Goal: Find contact information: Obtain details needed to contact an individual or organization

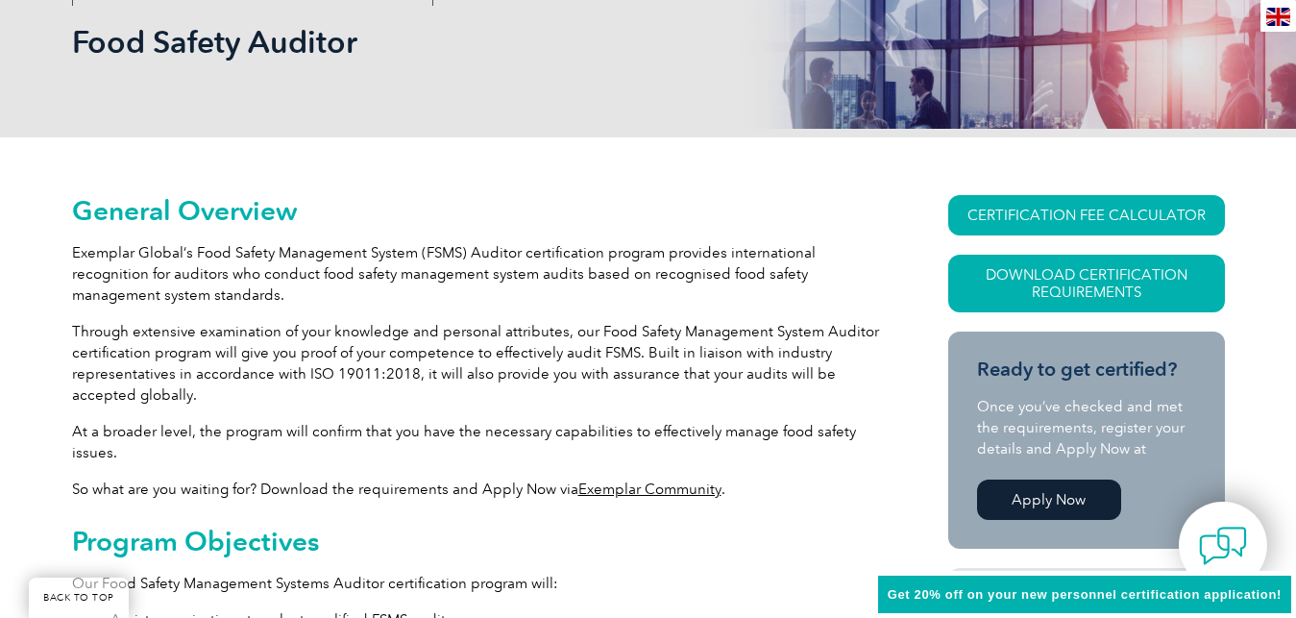
scroll to position [294, 0]
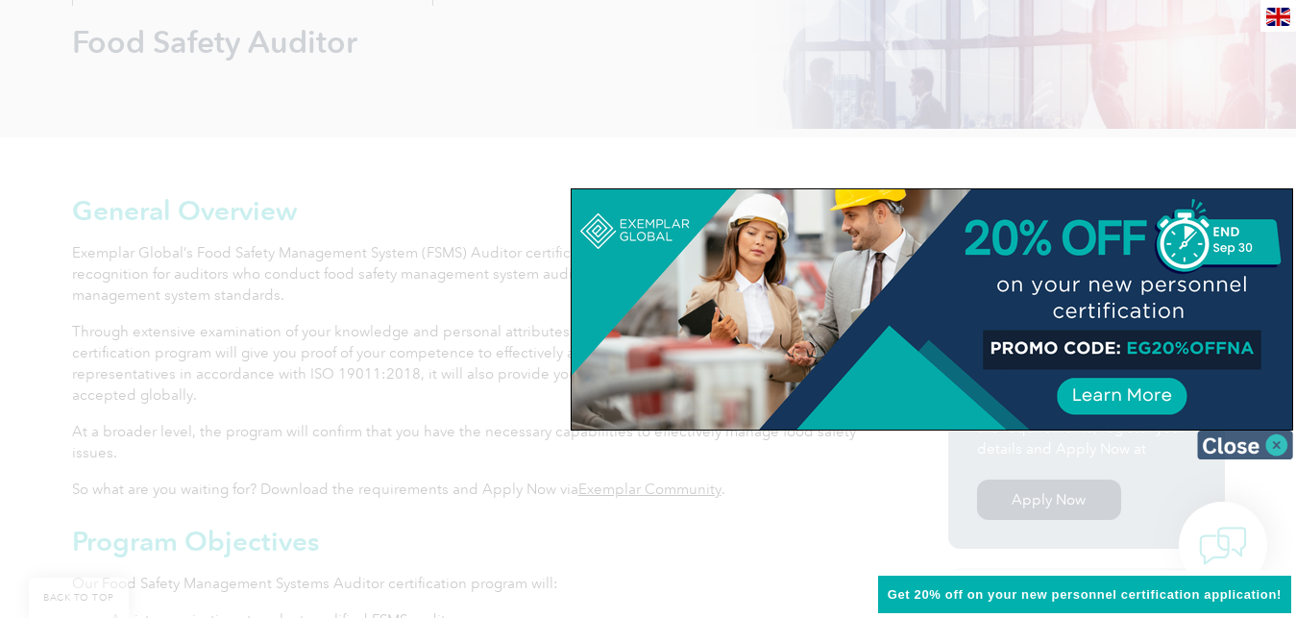
click at [1274, 448] on img at bounding box center [1245, 444] width 96 height 29
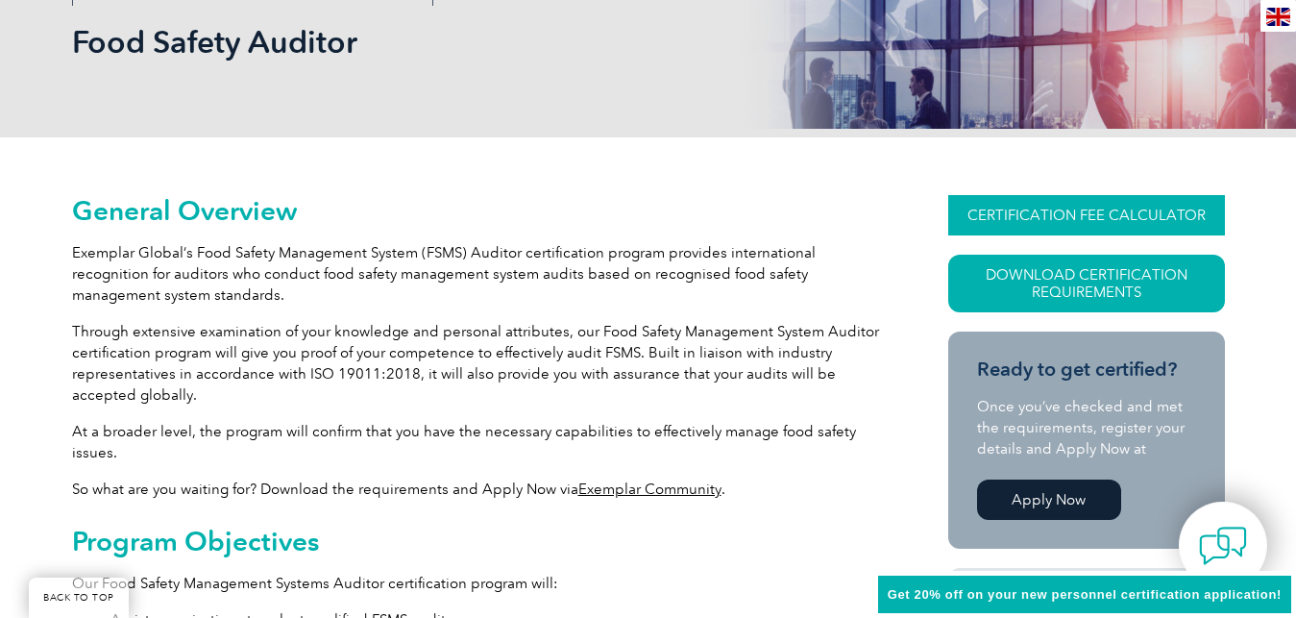
click at [991, 220] on link "CERTIFICATION FEE CALCULATOR" at bounding box center [1086, 215] width 277 height 40
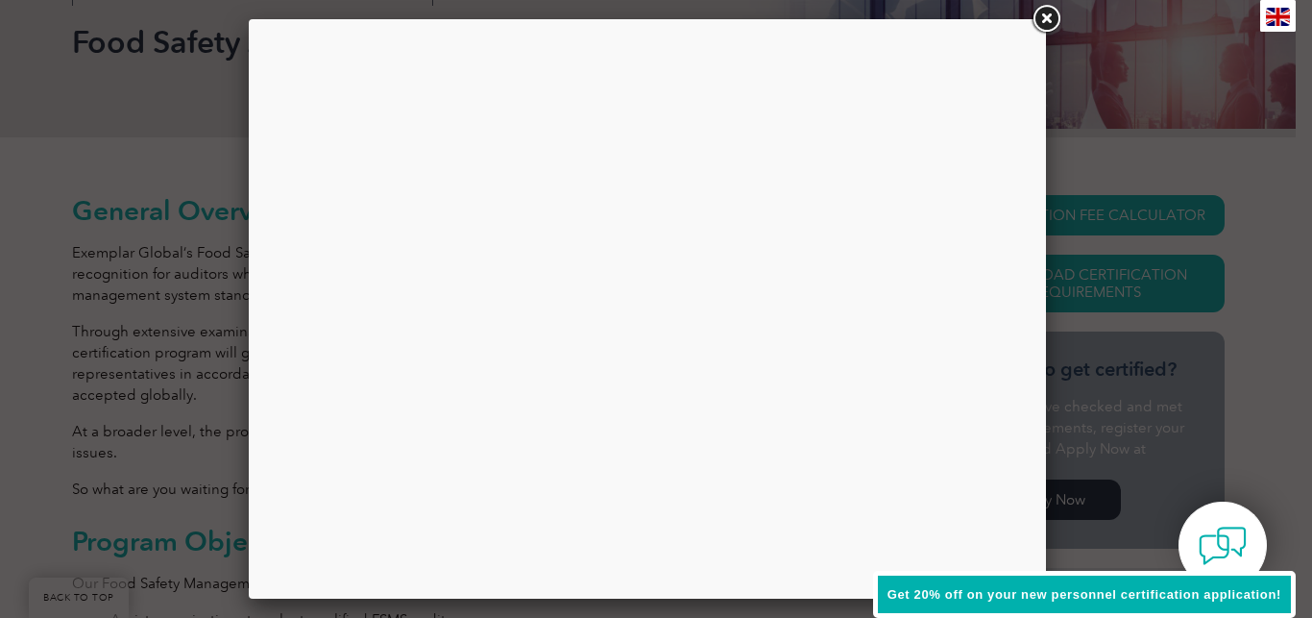
click at [1044, 13] on link at bounding box center [1046, 19] width 35 height 35
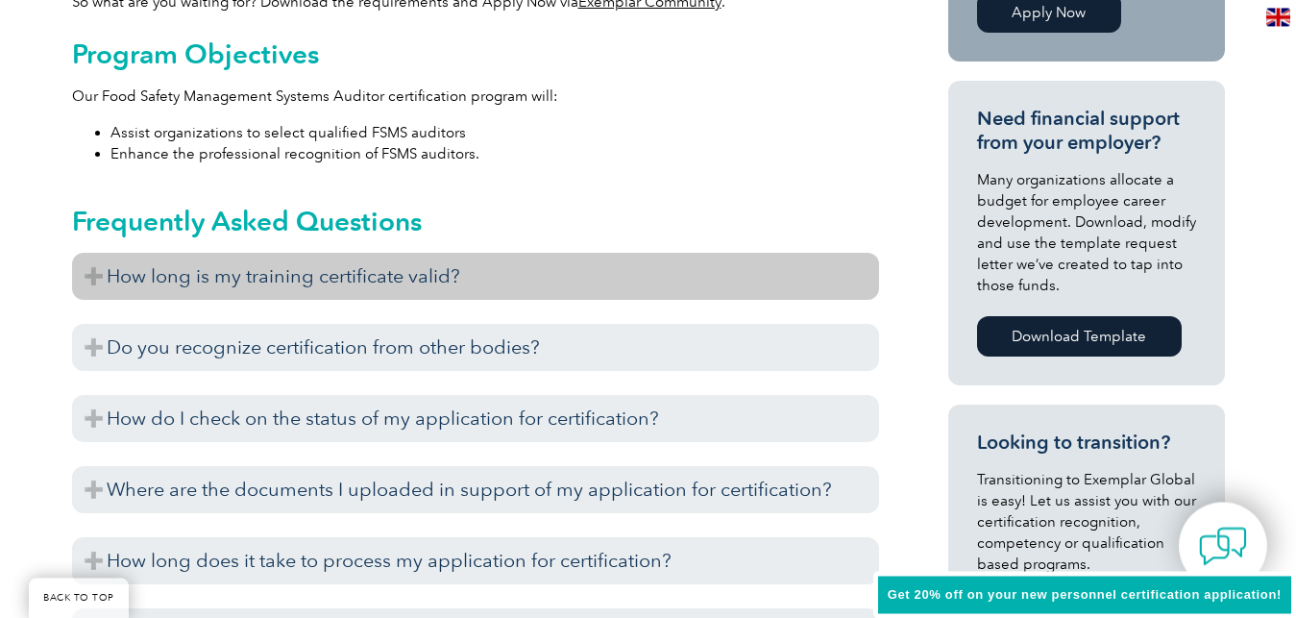
scroll to position [980, 0]
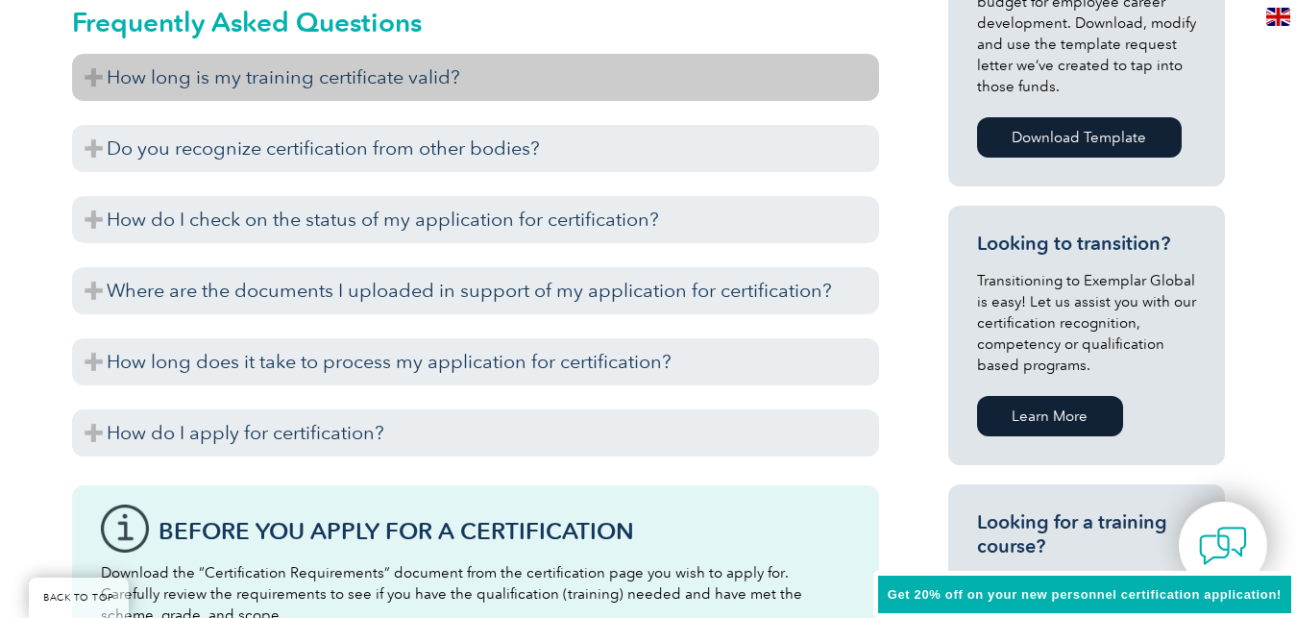
click at [94, 82] on h3 "How long is my training certificate valid?" at bounding box center [475, 77] width 807 height 47
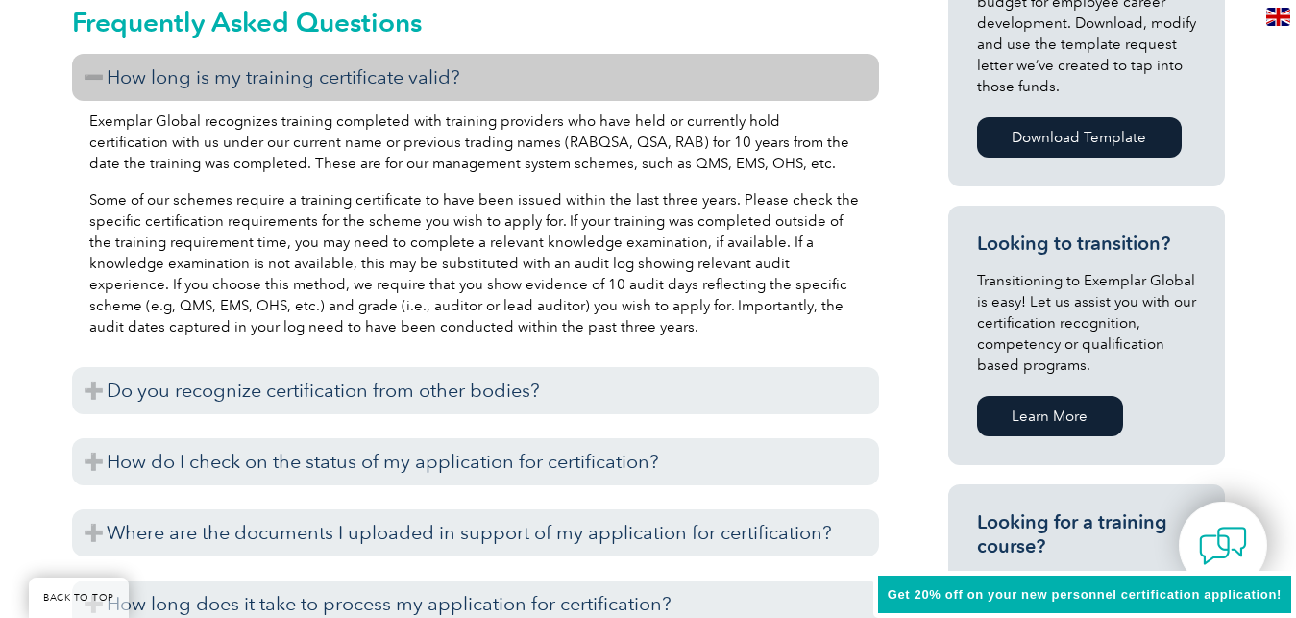
click at [94, 81] on h3 "How long is my training certificate valid?" at bounding box center [475, 77] width 807 height 47
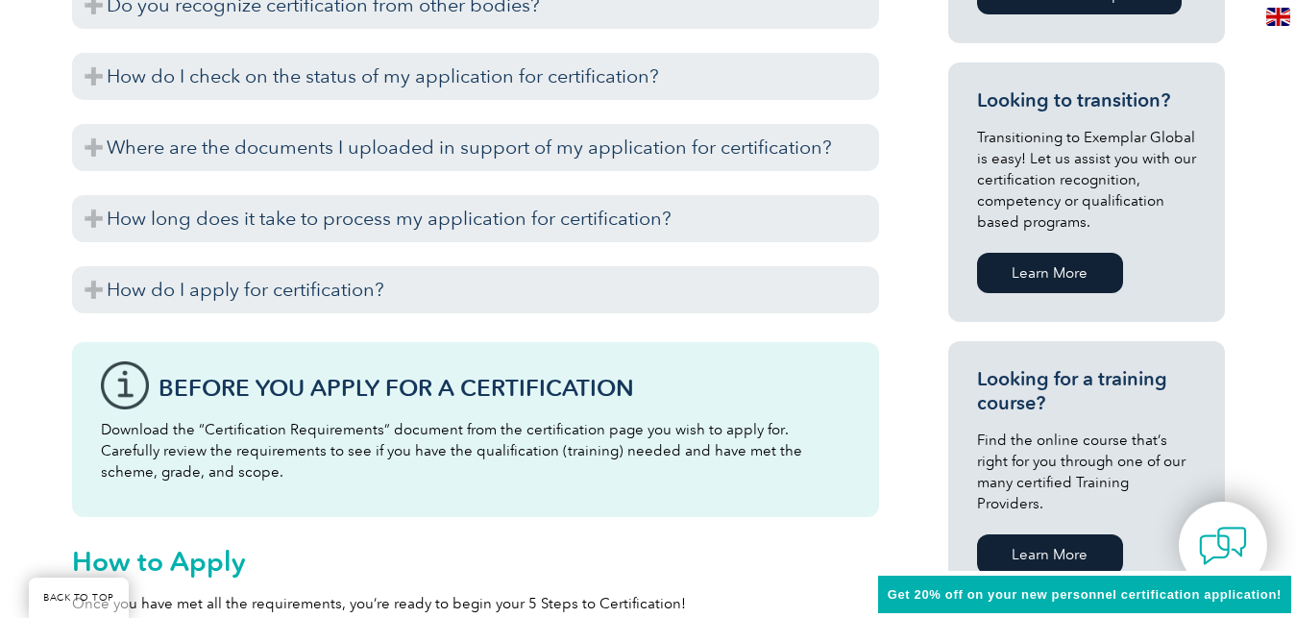
scroll to position [1372, 0]
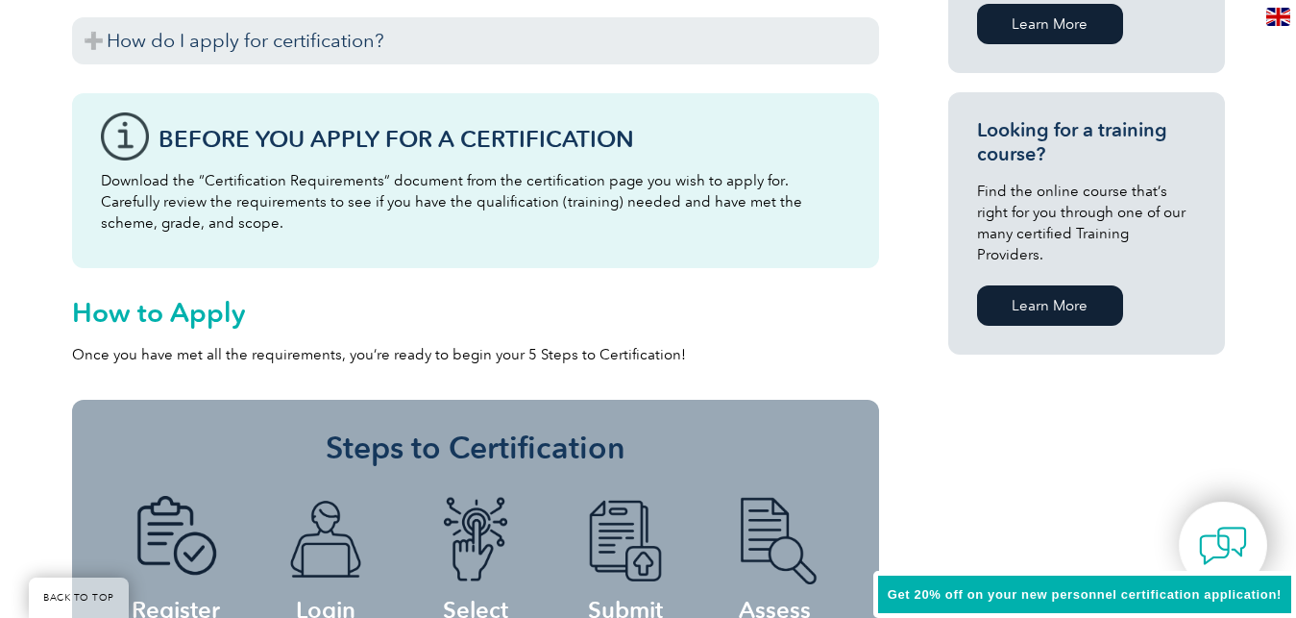
click at [1016, 286] on link "Learn More" at bounding box center [1050, 305] width 146 height 40
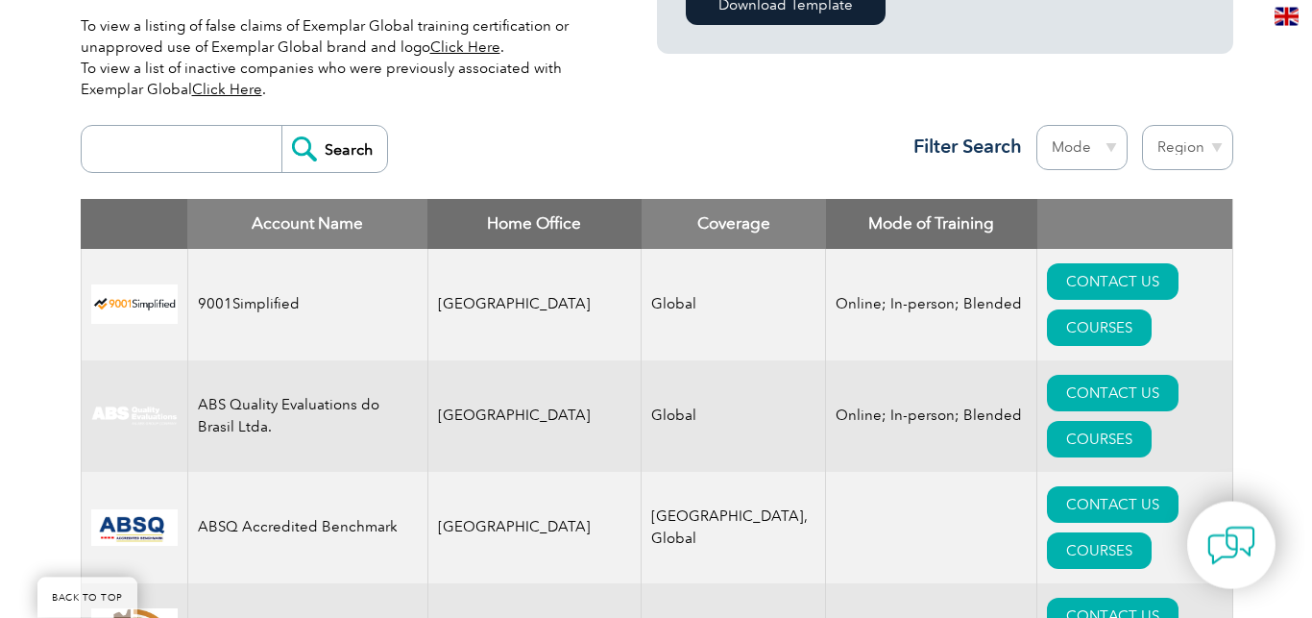
scroll to position [784, 0]
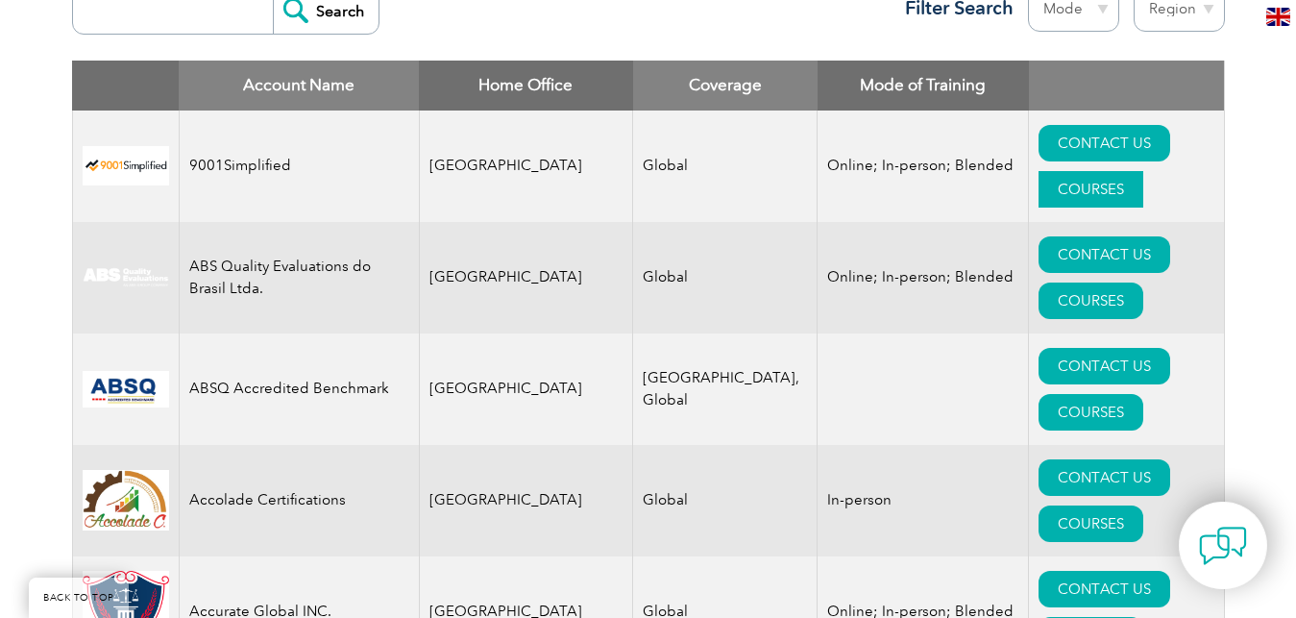
click at [1124, 171] on link "COURSES" at bounding box center [1090, 189] width 105 height 37
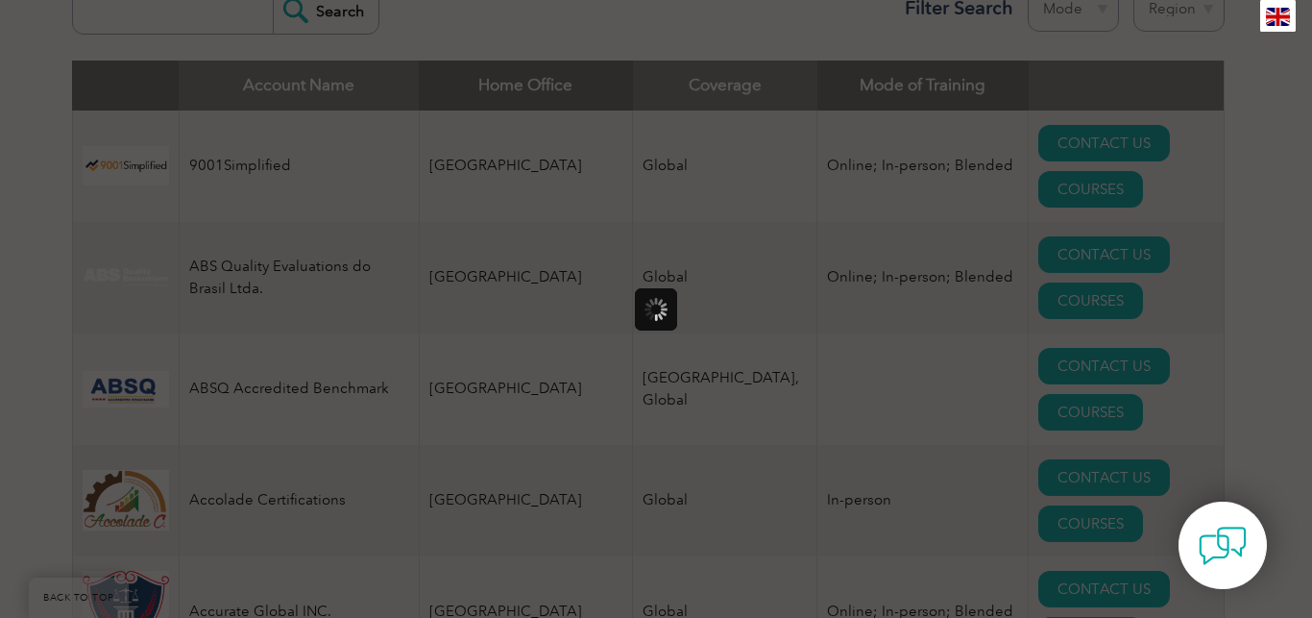
scroll to position [0, 0]
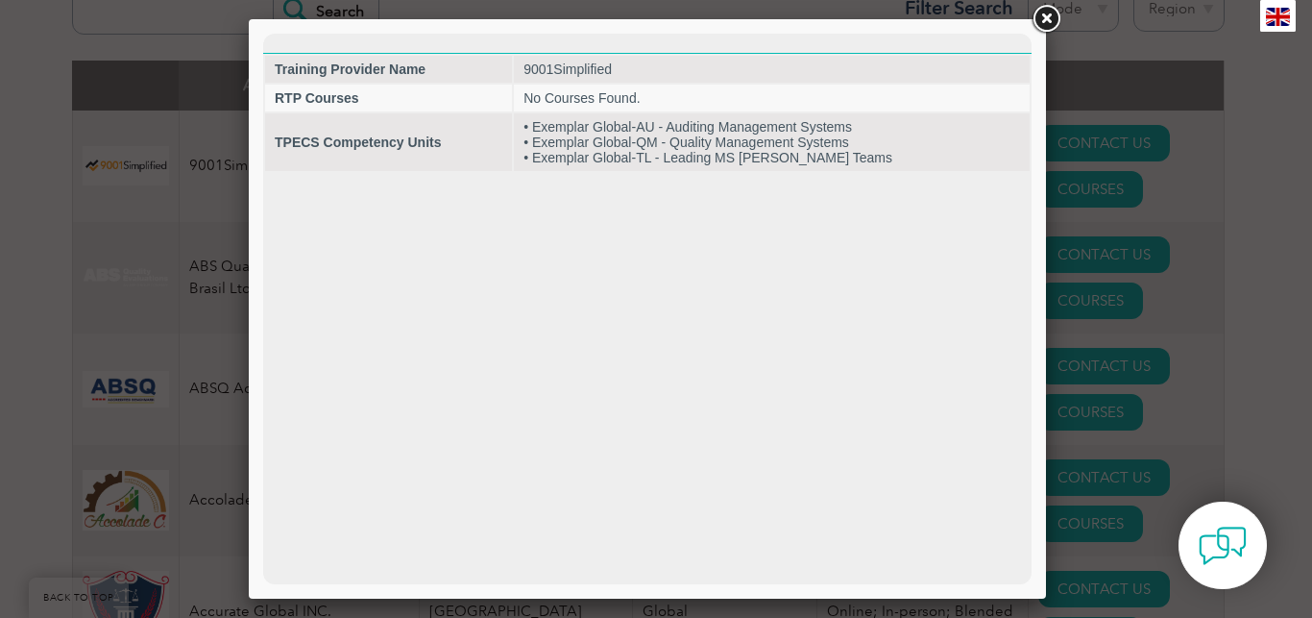
click at [1045, 18] on link at bounding box center [1046, 19] width 35 height 35
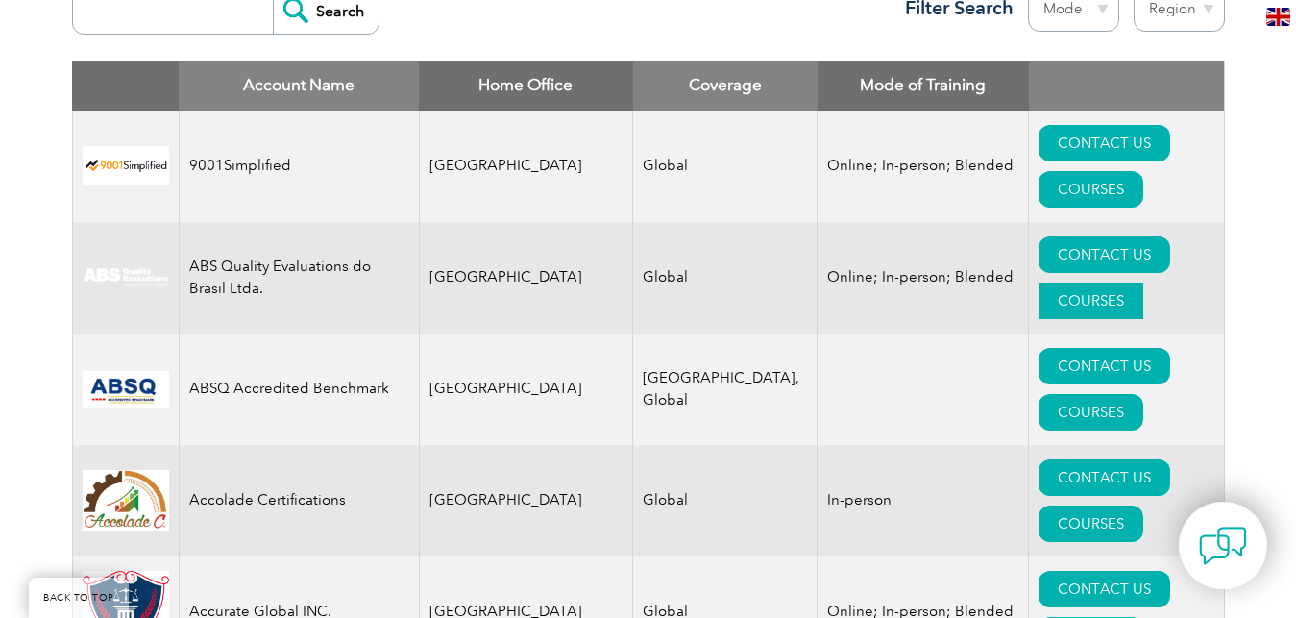
click at [1112, 282] on link "COURSES" at bounding box center [1090, 300] width 105 height 37
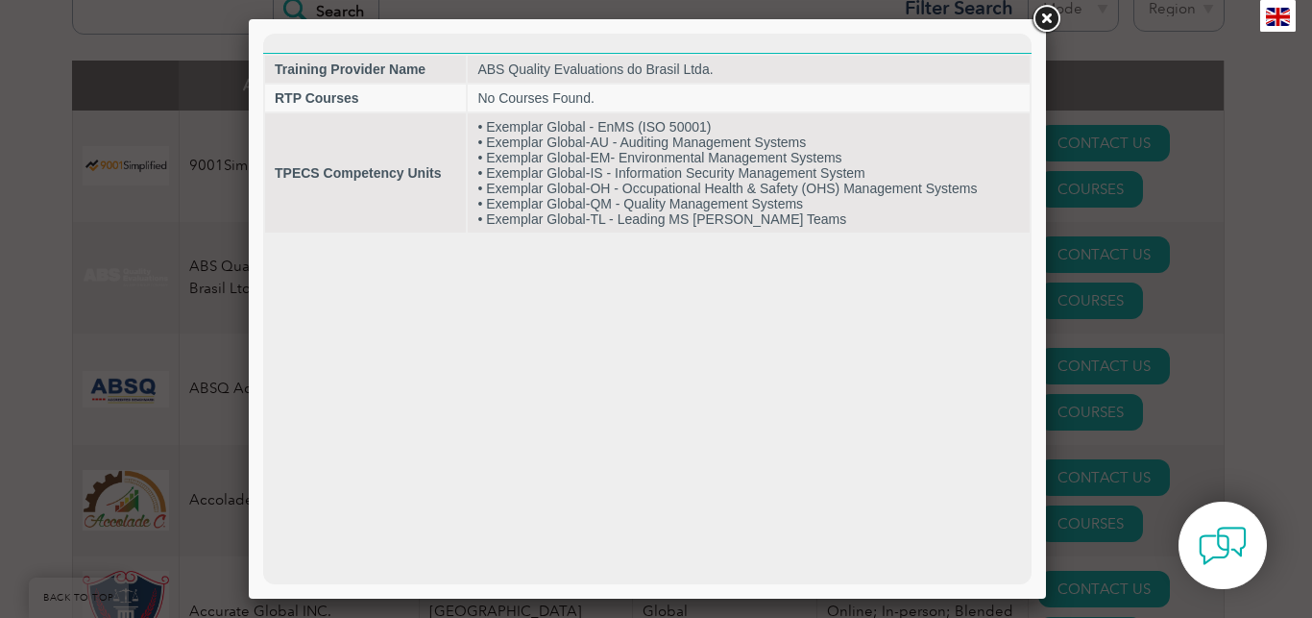
click at [1047, 15] on link at bounding box center [1046, 19] width 35 height 35
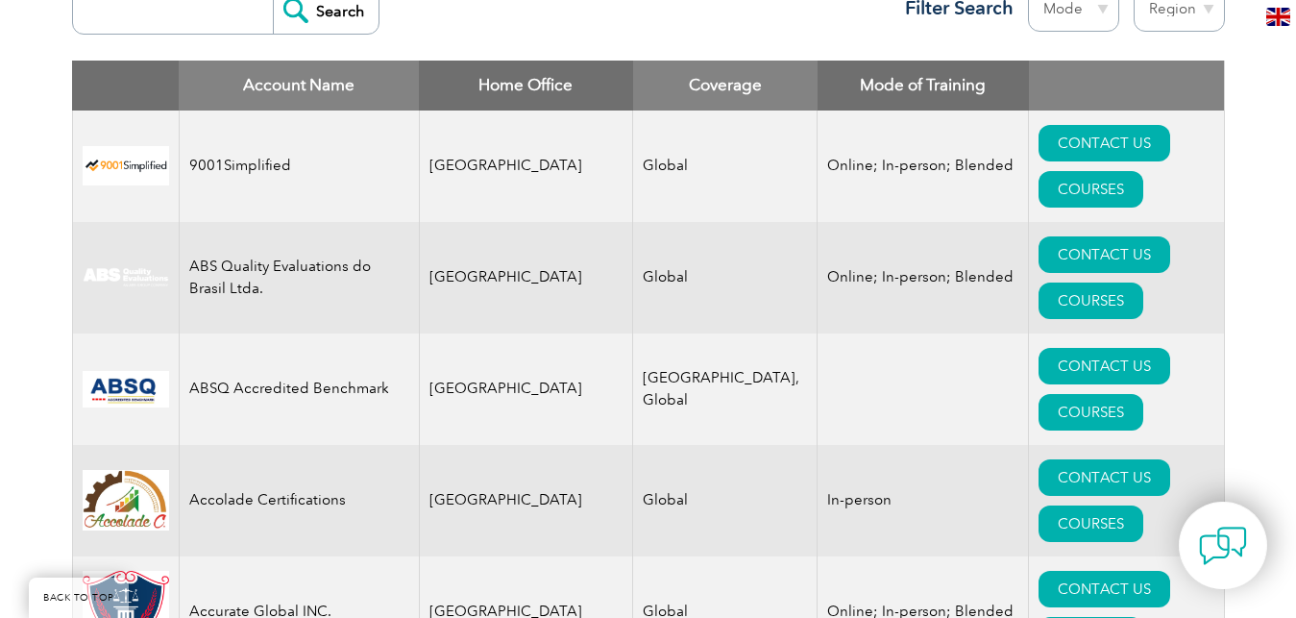
click at [1133, 0] on select "Region [GEOGRAPHIC_DATA] [GEOGRAPHIC_DATA] [GEOGRAPHIC_DATA] [GEOGRAPHIC_DATA] …" at bounding box center [1178, 9] width 91 height 45
select select "[GEOGRAPHIC_DATA]"
click option "[GEOGRAPHIC_DATA]" at bounding box center [0, 0] width 0 height 0
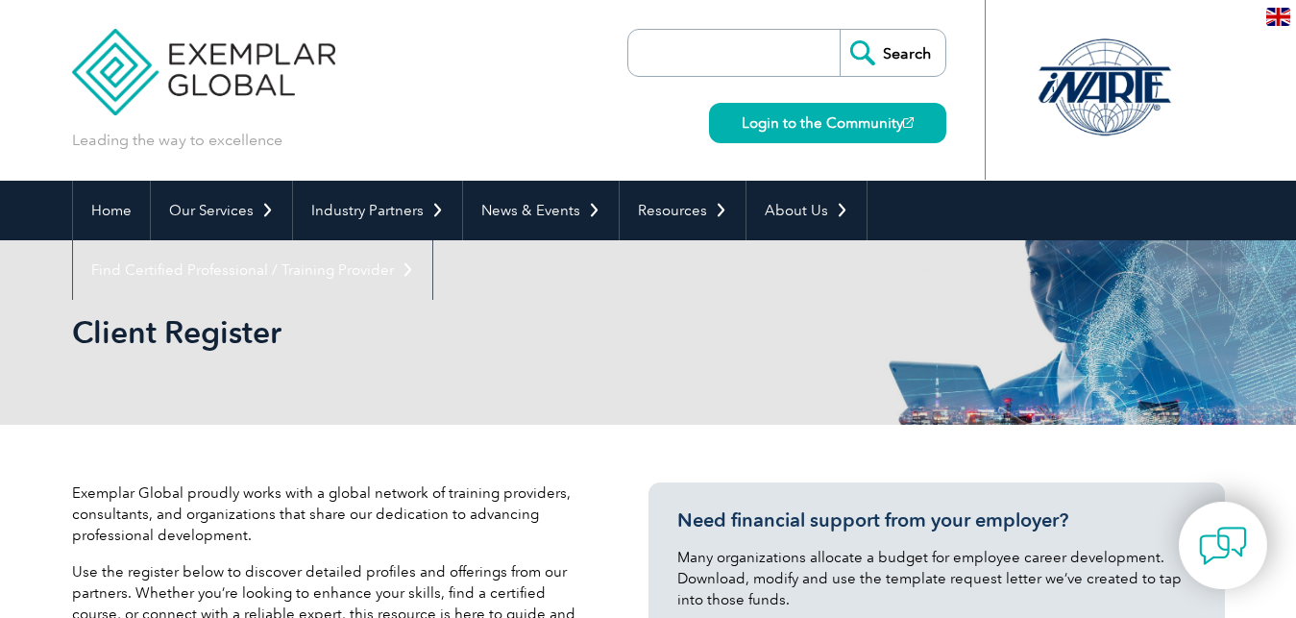
select select "[GEOGRAPHIC_DATA]"
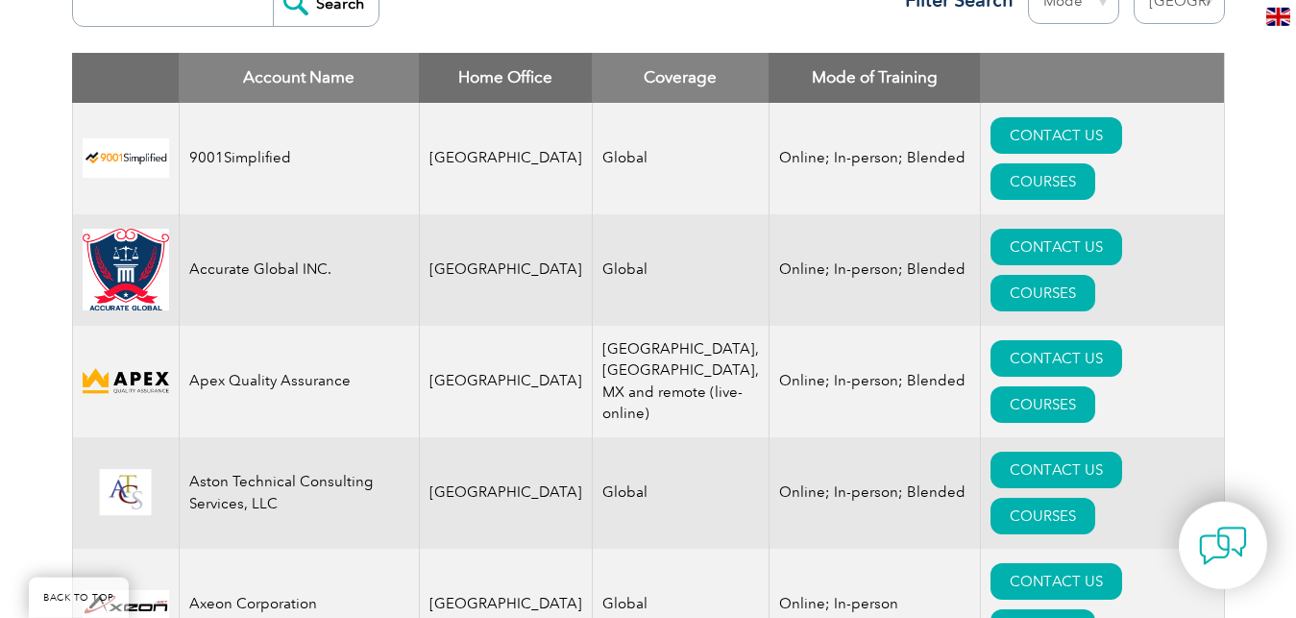
scroll to position [784, 0]
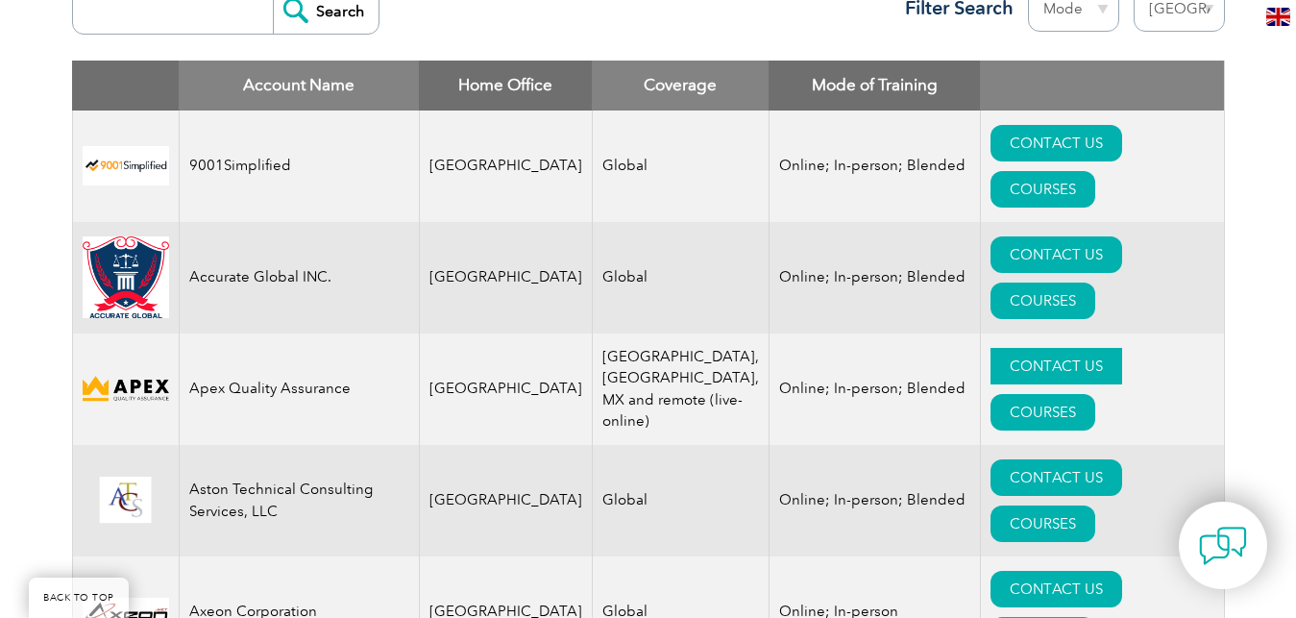
click at [990, 348] on link "CONTACT US" at bounding box center [1056, 366] width 132 height 37
click at [990, 134] on link "CONTACT US" at bounding box center [1056, 143] width 132 height 37
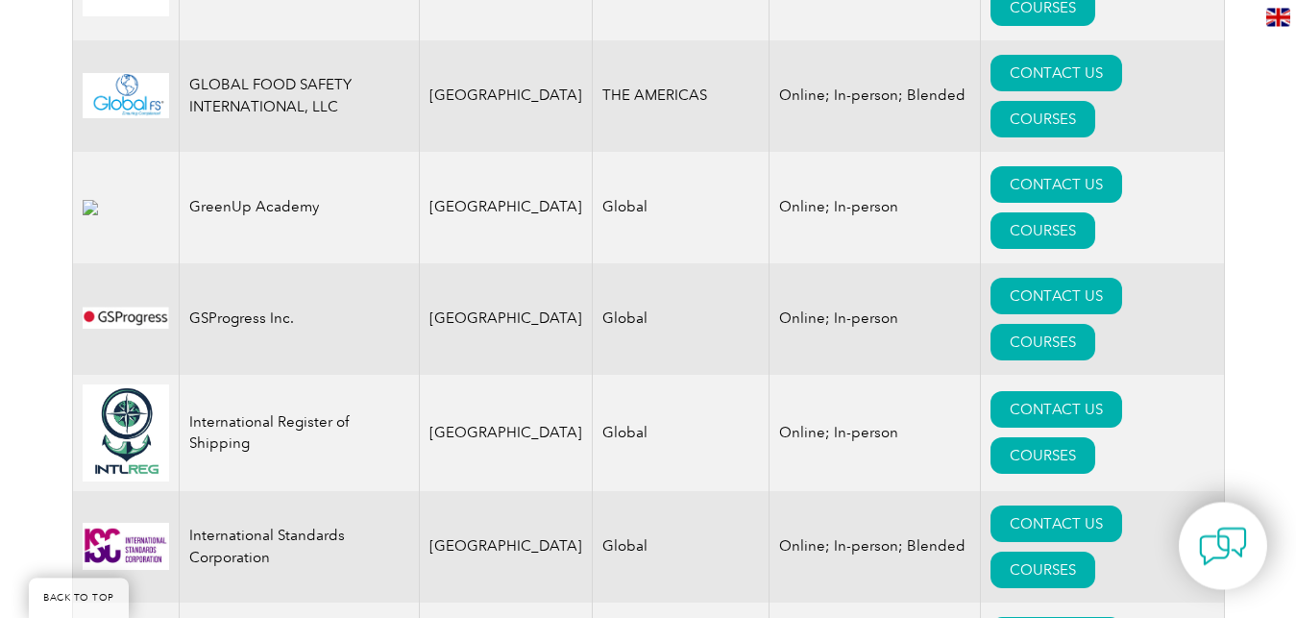
scroll to position [2743, 0]
